Goal: Information Seeking & Learning: Learn about a topic

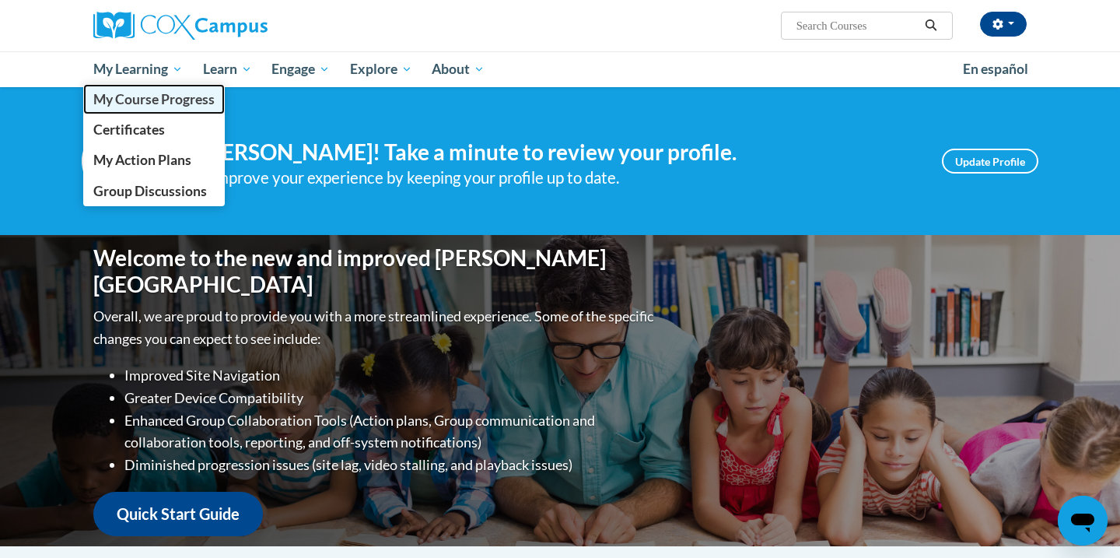
click at [161, 100] on span "My Course Progress" at bounding box center [153, 99] width 121 height 16
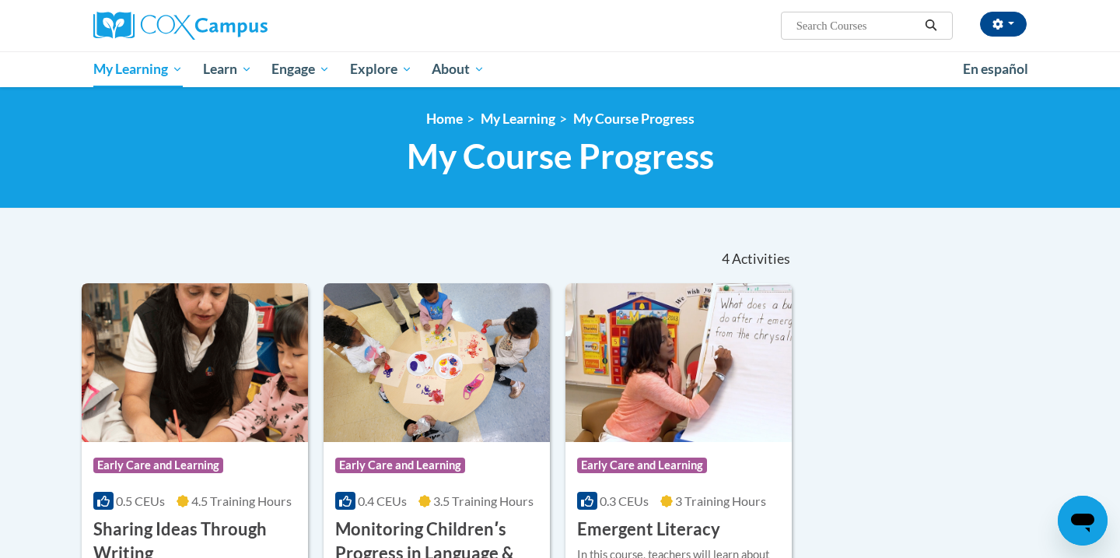
click at [166, 450] on div "Course Category: Early Care and Learning" at bounding box center [194, 467] width 203 height 35
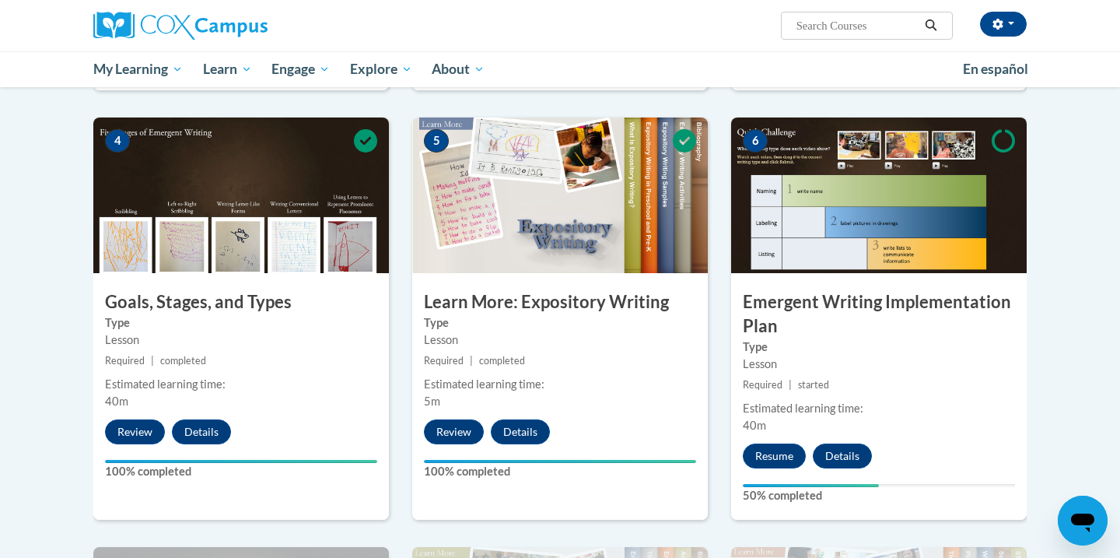
scroll to position [861, 0]
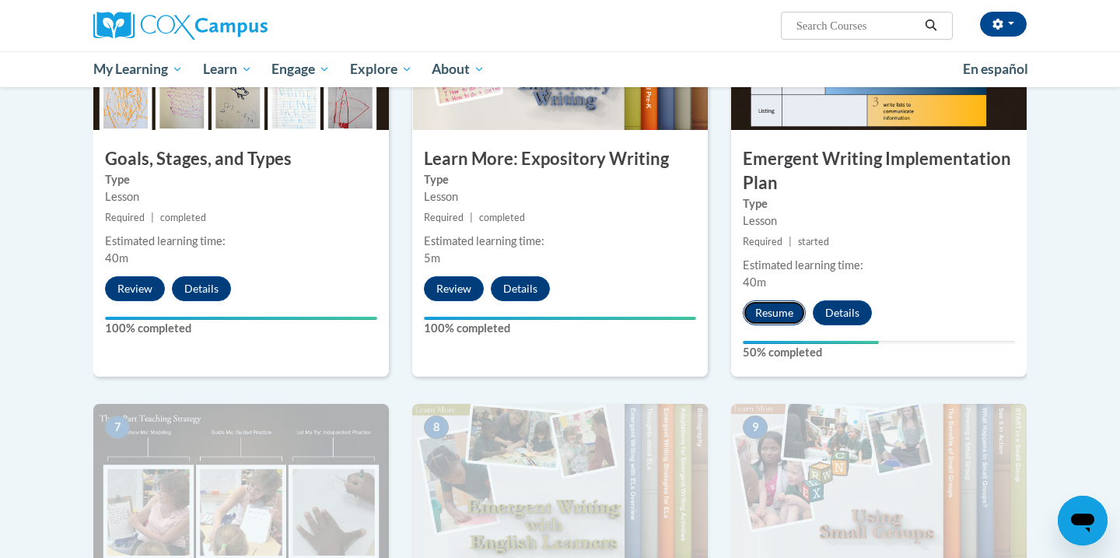
click at [782, 300] on button "Resume" at bounding box center [774, 312] width 63 height 25
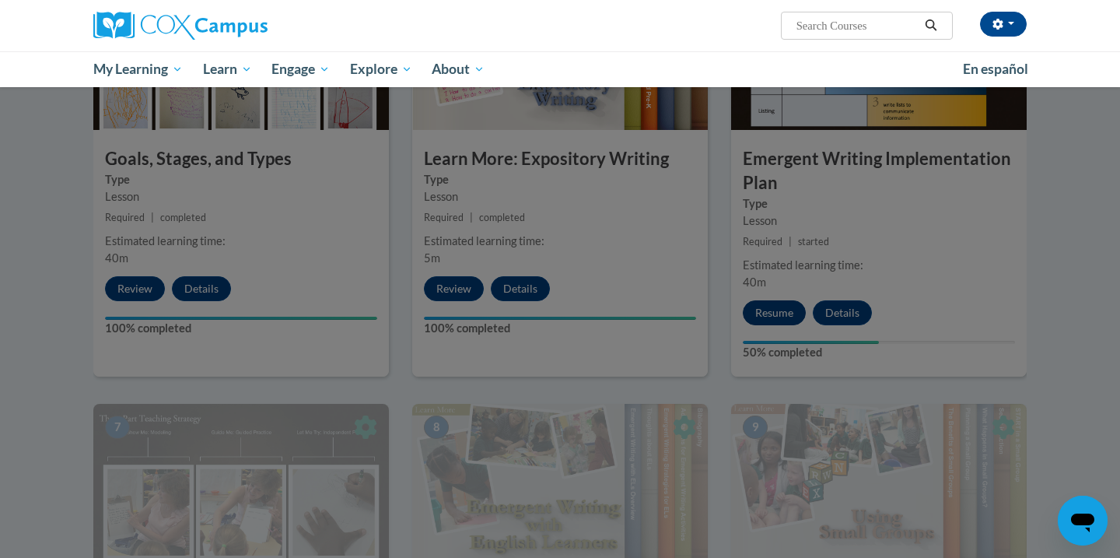
scroll to position [905, 0]
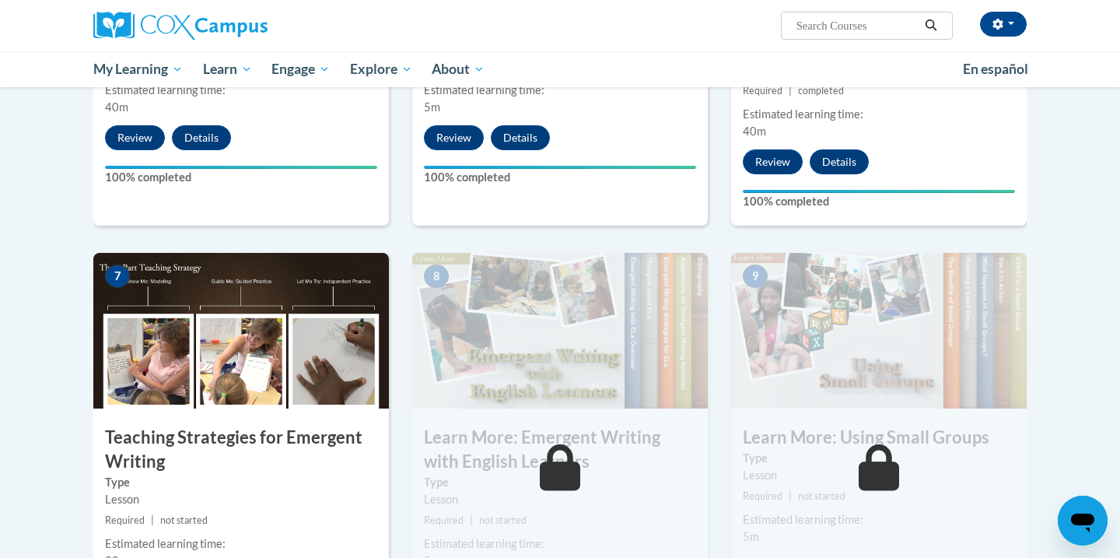
scroll to position [1110, 0]
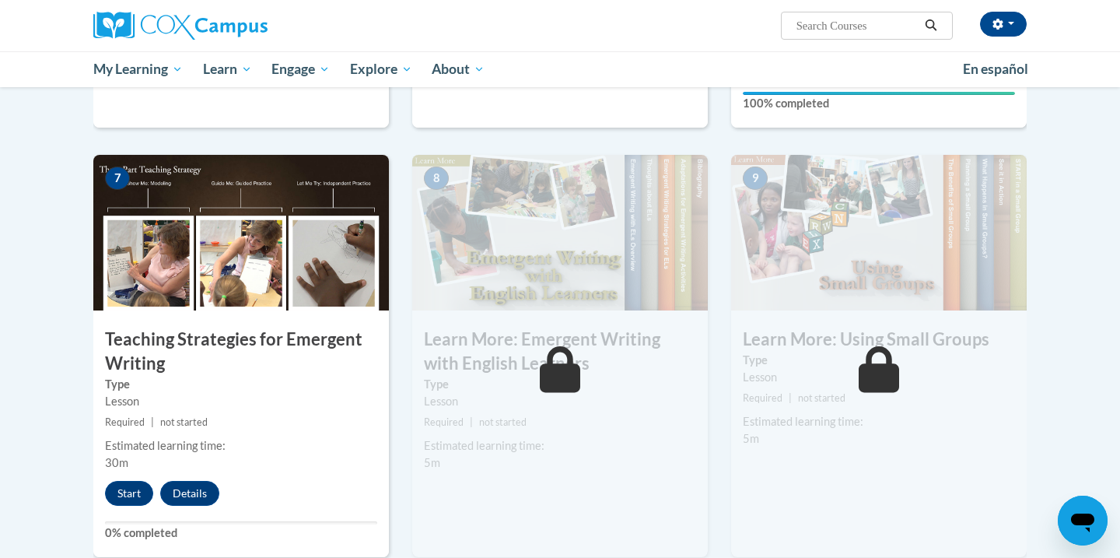
click at [131, 481] on div "7 Teaching Strategies for Emergent Writing Type Lesson Required | not started E…" at bounding box center [241, 356] width 296 height 402
click at [130, 481] on button "Start" at bounding box center [129, 493] width 48 height 25
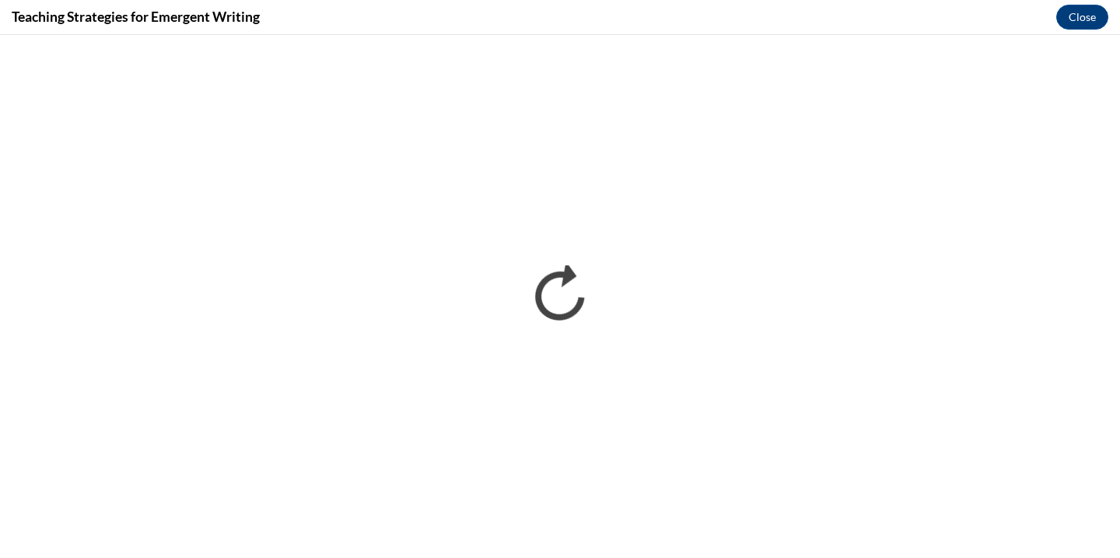
scroll to position [0, 0]
